Goal: Complete application form

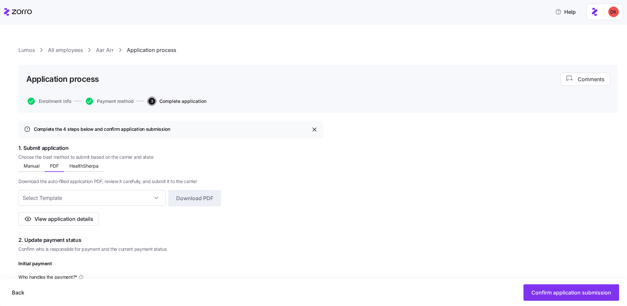
scroll to position [22, 0]
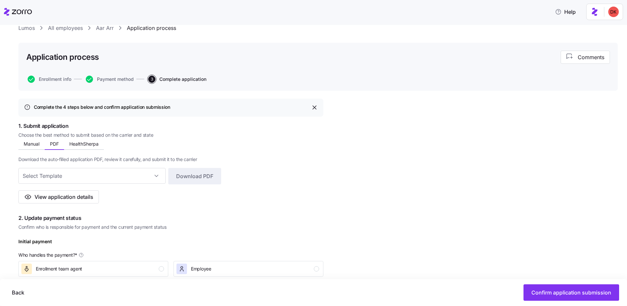
click at [60, 28] on link "All employees" at bounding box center [65, 28] width 35 height 8
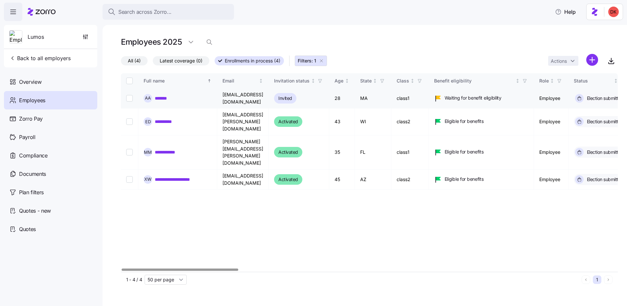
click at [162, 99] on link "*******" at bounding box center [162, 98] width 15 height 7
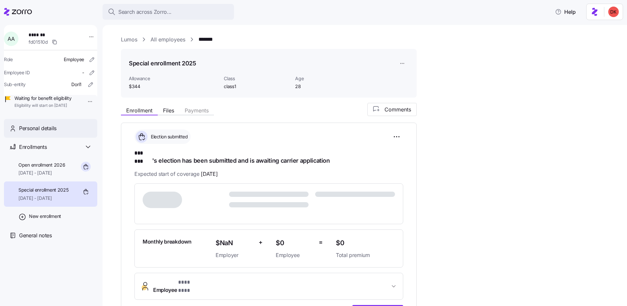
click at [55, 132] on span "Personal details" at bounding box center [37, 128] width 37 height 8
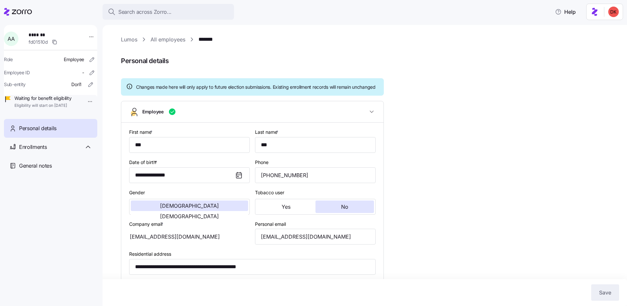
type input "class1"
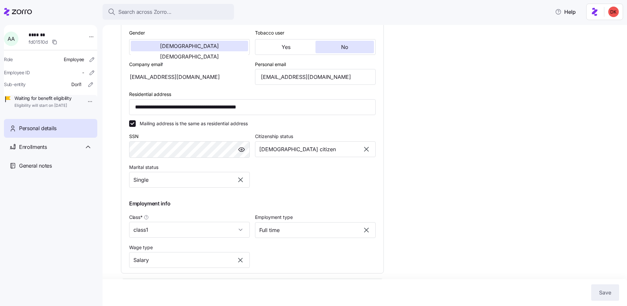
scroll to position [211, 0]
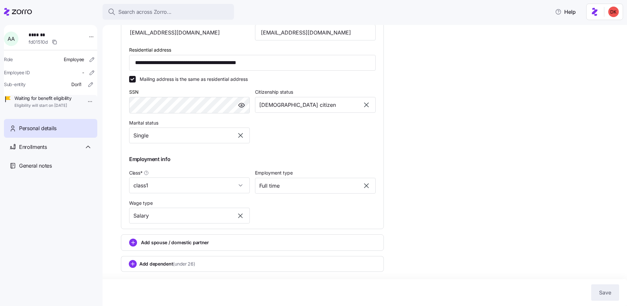
click at [237, 240] on div "Add spouse / domestic partner" at bounding box center [252, 242] width 246 height 8
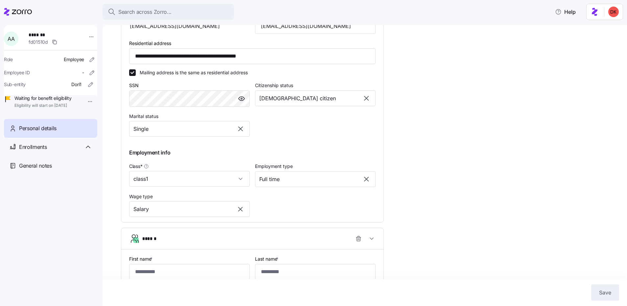
scroll to position [323, 0]
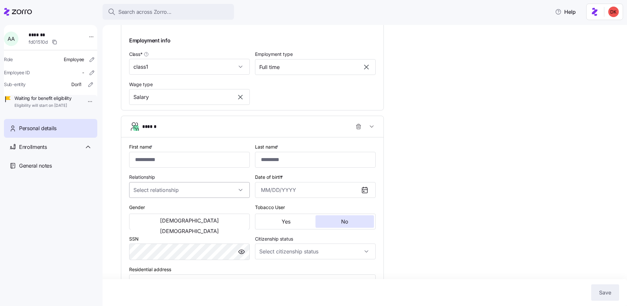
click at [213, 198] on input "Relationship" at bounding box center [189, 190] width 121 height 16
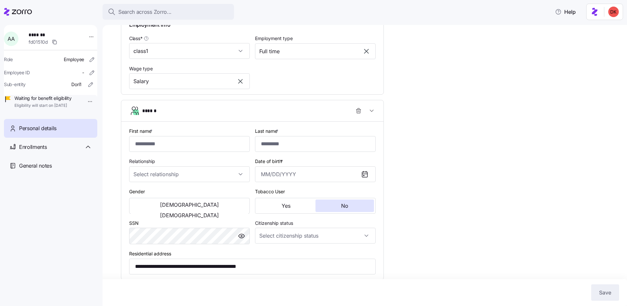
scroll to position [374, 0]
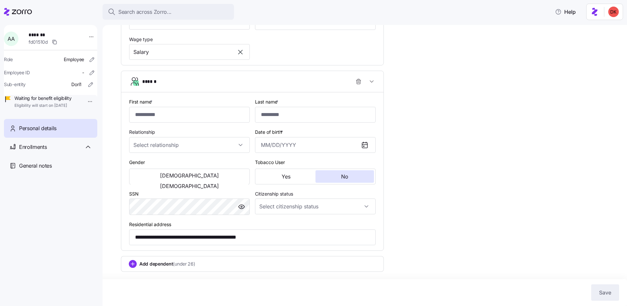
click at [193, 263] on span "(under 26)" at bounding box center [184, 263] width 22 height 7
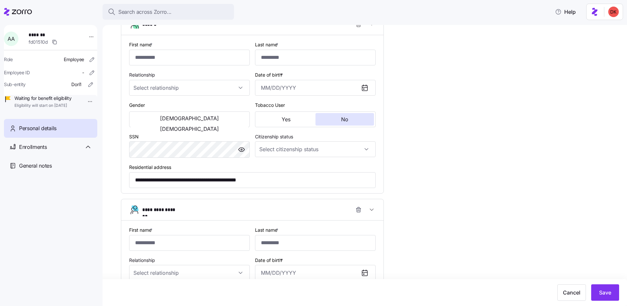
scroll to position [559, 0]
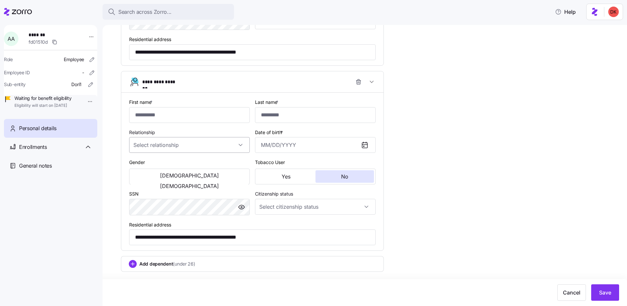
click at [185, 139] on input "Relationship" at bounding box center [189, 145] width 121 height 16
